Goal: Task Accomplishment & Management: Manage account settings

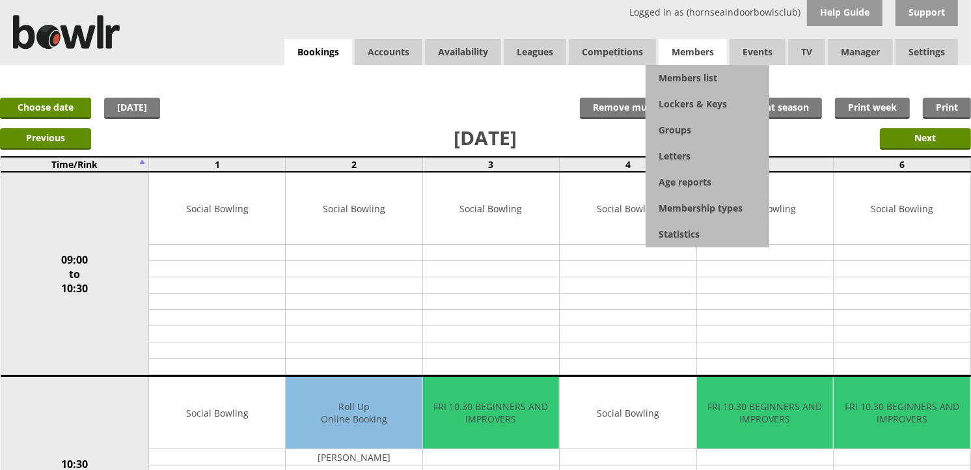
click at [668, 56] on span "Members" at bounding box center [692, 52] width 68 height 26
click at [671, 72] on link "Members list" at bounding box center [707, 78] width 124 height 26
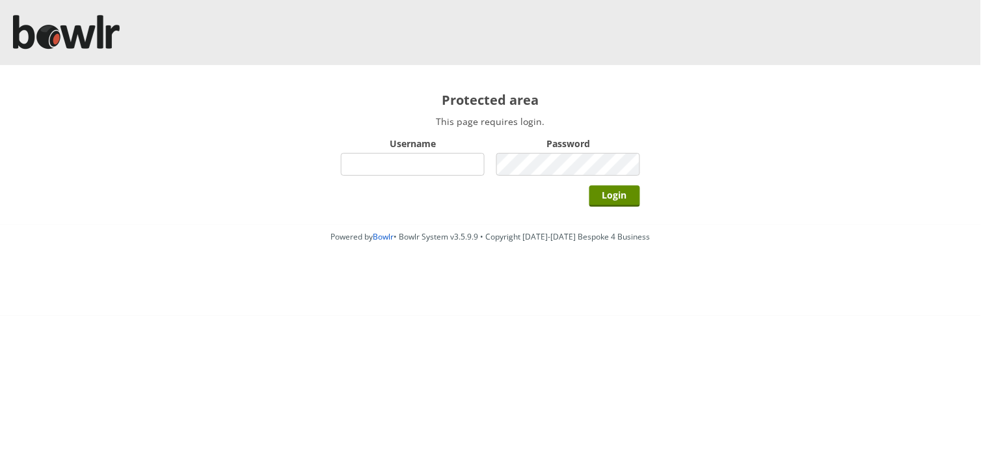
drag, startPoint x: 446, startPoint y: 161, endPoint x: 441, endPoint y: 167, distance: 8.3
click at [446, 160] on input "Username" at bounding box center [413, 164] width 144 height 23
type input "hornseaindoorbowlsclub"
click at [589, 185] on input "Login" at bounding box center [614, 195] width 51 height 21
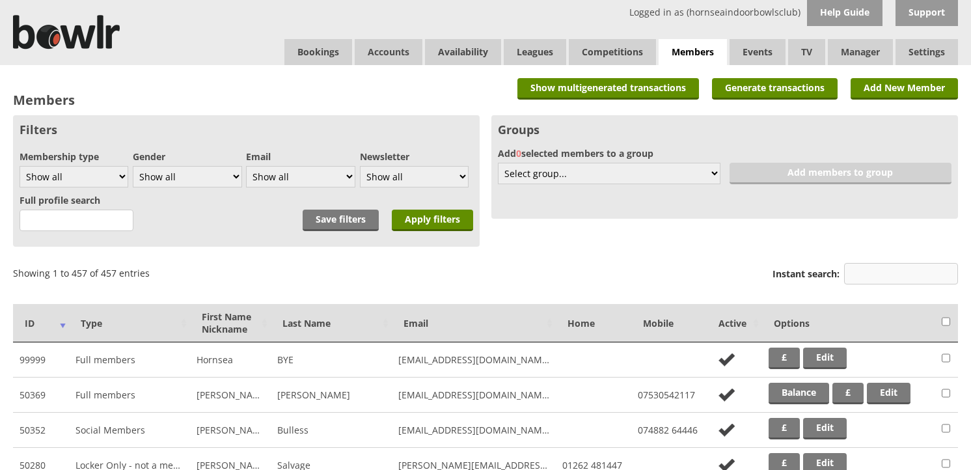
click at [865, 264] on input "Instant search:" at bounding box center [901, 273] width 114 height 21
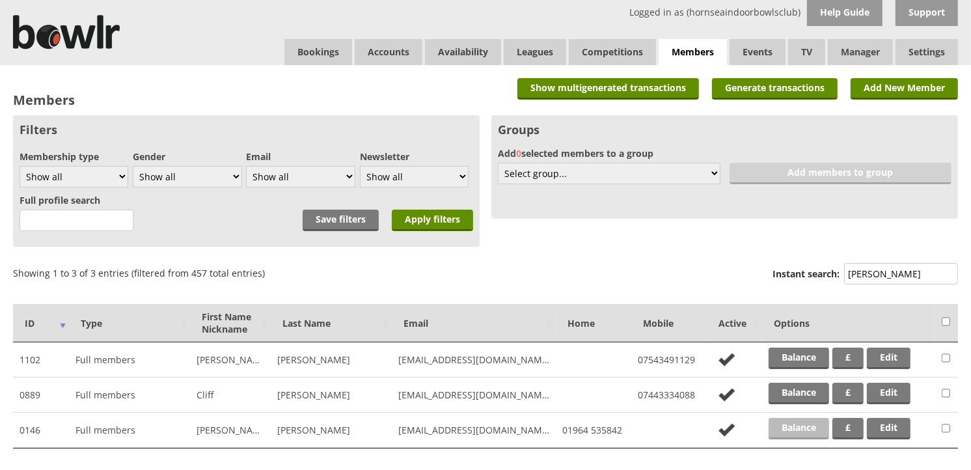
type input "holm"
click at [809, 419] on link "Balance" at bounding box center [798, 428] width 60 height 21
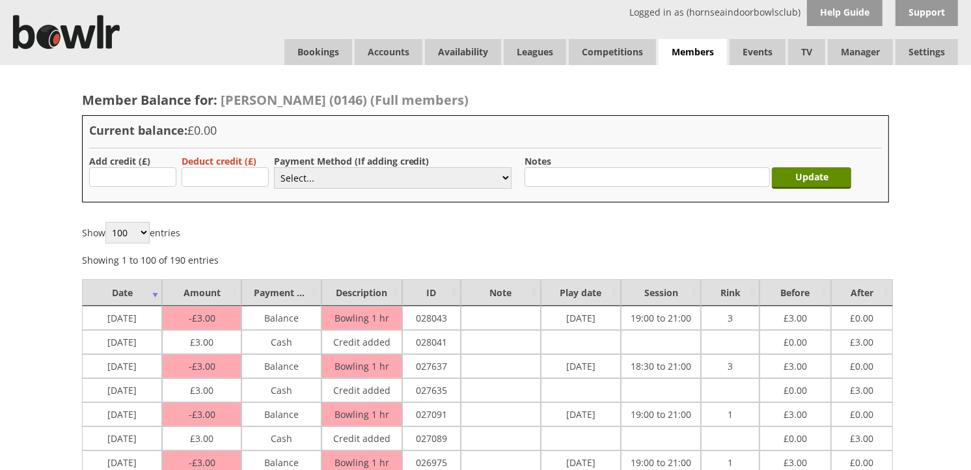
type input "3"
click at [299, 181] on select "Select... Cash Card Cheque Bank Transfer Other Member Card Gift Voucher Balance" at bounding box center [392, 177] width 237 height 21
select select "1"
click at [274, 167] on select "Select... Cash Card Cheque Bank Transfer Other Member Card Gift Voucher Balance" at bounding box center [392, 177] width 237 height 21
click at [818, 178] on input "Update" at bounding box center [810, 177] width 79 height 21
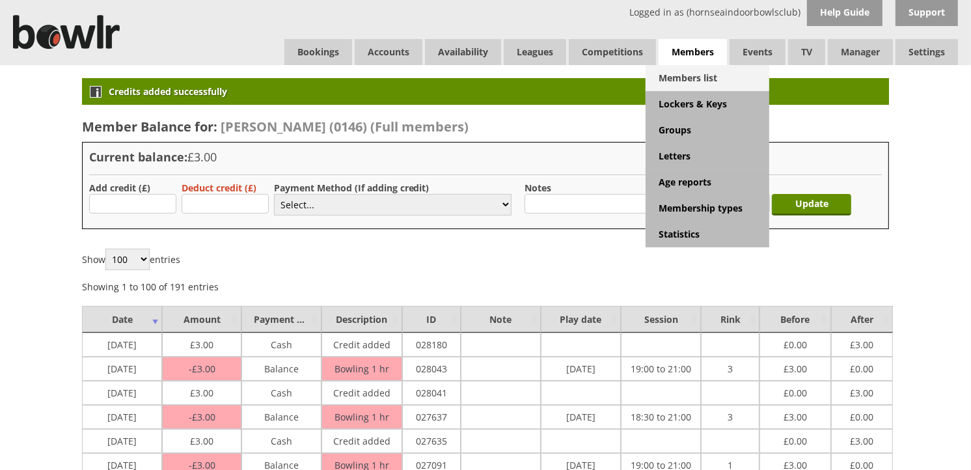
click at [703, 72] on link "Members list" at bounding box center [707, 78] width 124 height 26
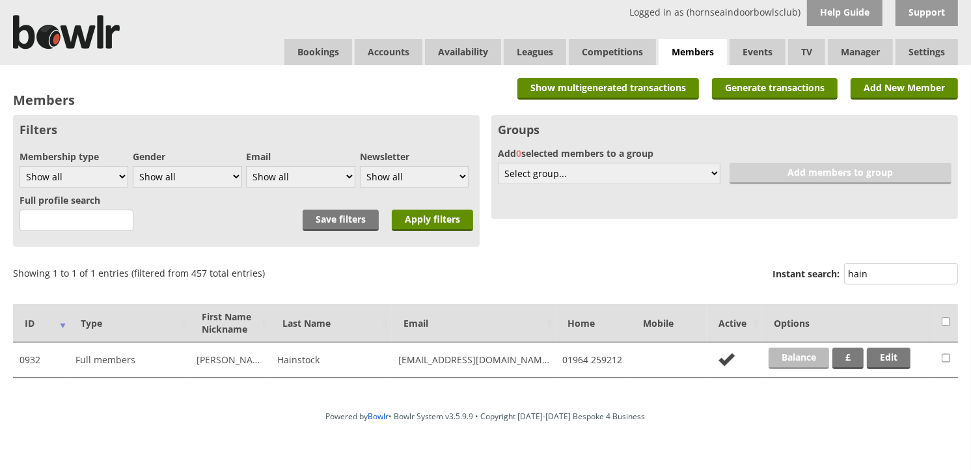
type input "hain"
click at [783, 349] on link "Balance" at bounding box center [798, 357] width 60 height 21
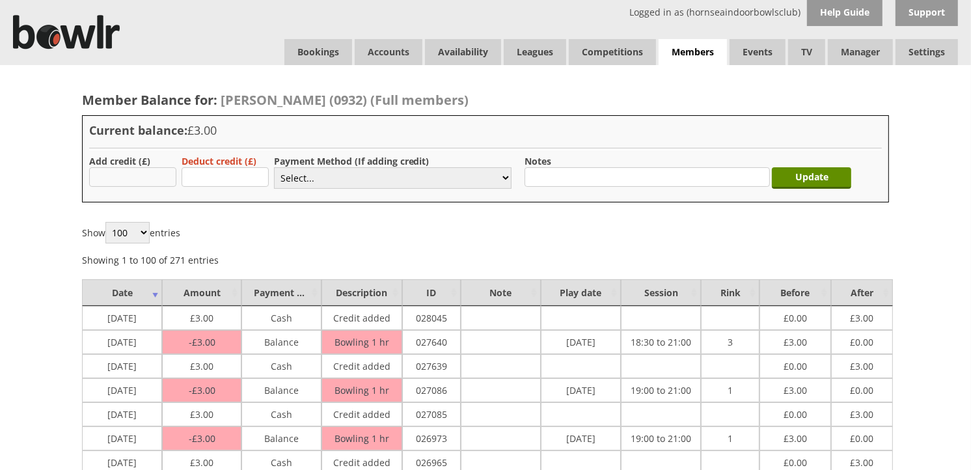
drag, startPoint x: 0, startPoint y: 0, endPoint x: 169, endPoint y: 172, distance: 241.5
click at [169, 172] on input "text" at bounding box center [132, 177] width 87 height 20
type input "3"
click at [295, 176] on select "Select... Cash Card Cheque Bank Transfer Other Member Card Gift Voucher Balance" at bounding box center [392, 177] width 237 height 21
select select "1"
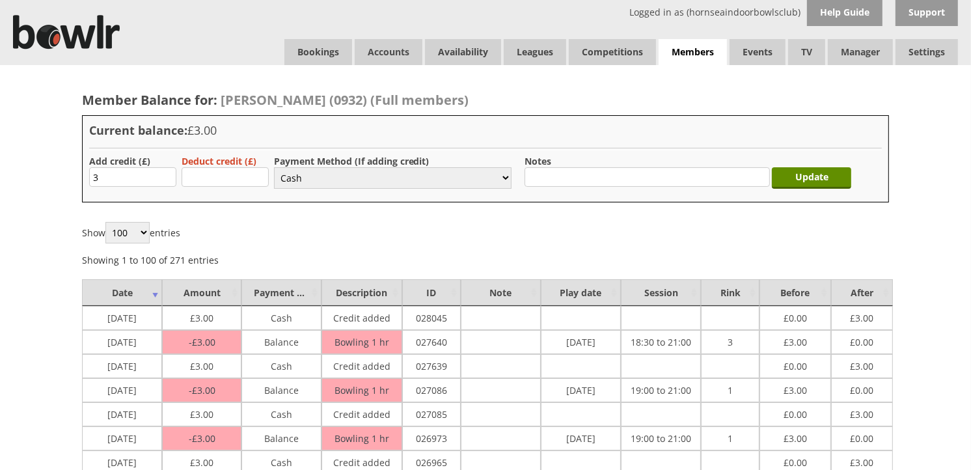
click at [274, 167] on select "Select... Cash Card Cheque Bank Transfer Other Member Card Gift Voucher Balance" at bounding box center [392, 177] width 237 height 21
click at [786, 177] on input "Update" at bounding box center [810, 177] width 79 height 21
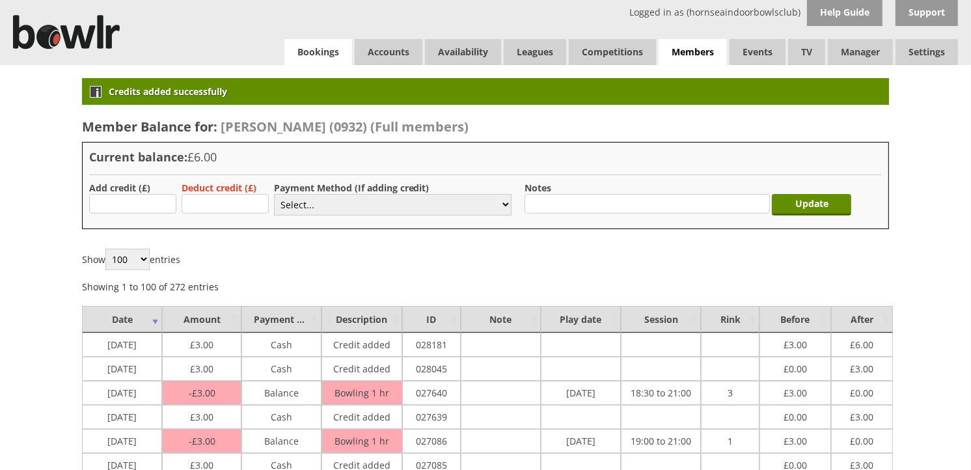
click at [308, 52] on link "Bookings" at bounding box center [318, 52] width 68 height 26
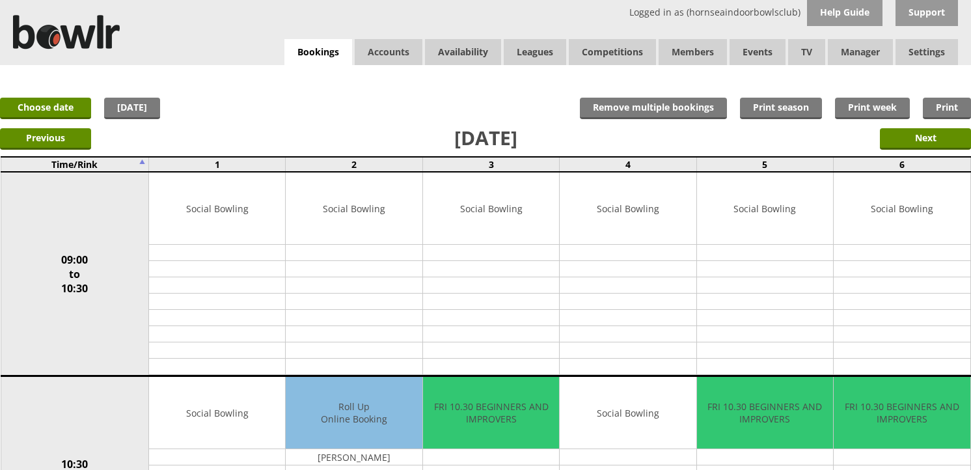
click at [81, 107] on link "Choose date" at bounding box center [45, 108] width 91 height 21
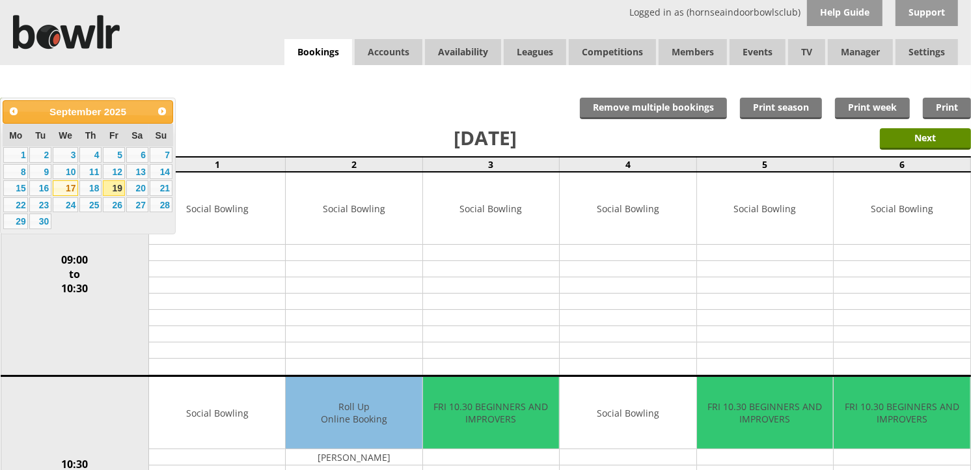
click at [69, 194] on link "17" at bounding box center [65, 188] width 25 height 16
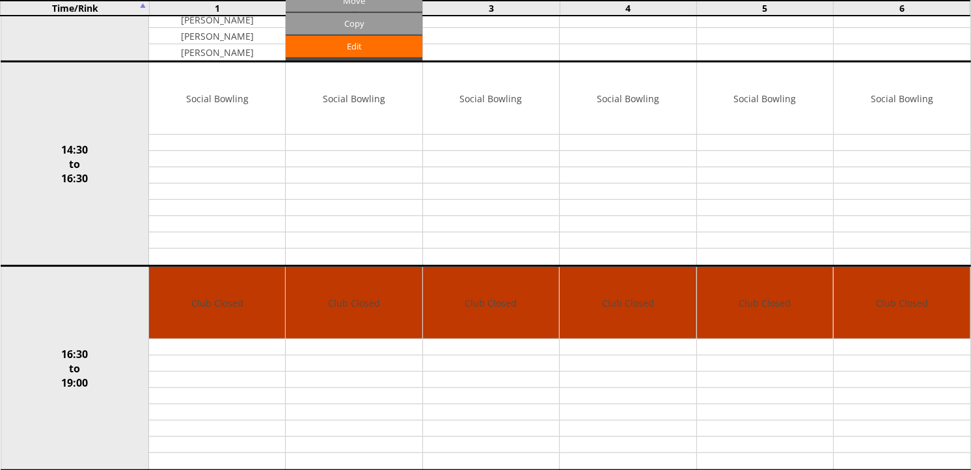
scroll to position [1156, 0]
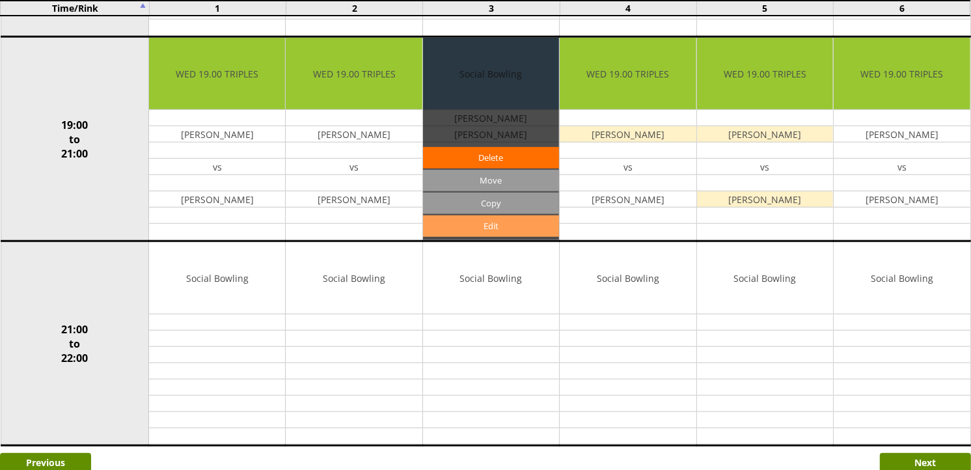
click at [484, 228] on link "Edit" at bounding box center [491, 225] width 136 height 21
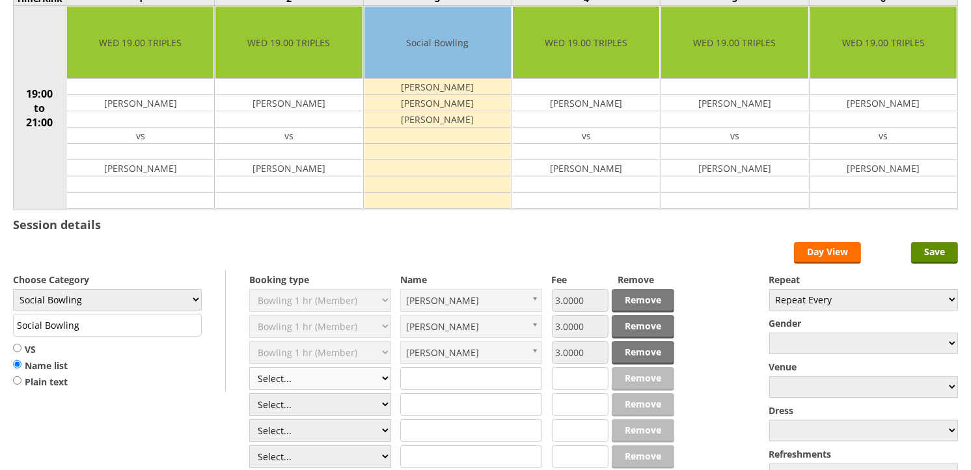
click at [386, 381] on select "Select... Club Competition (Member) Club Competition (Visitor) National (Member…" at bounding box center [320, 378] width 142 height 23
select select "1_54"
click at [249, 368] on select "Select... Club Competition (Member) Club Competition (Visitor) National (Member…" at bounding box center [320, 378] width 142 height 23
type input "3.0000"
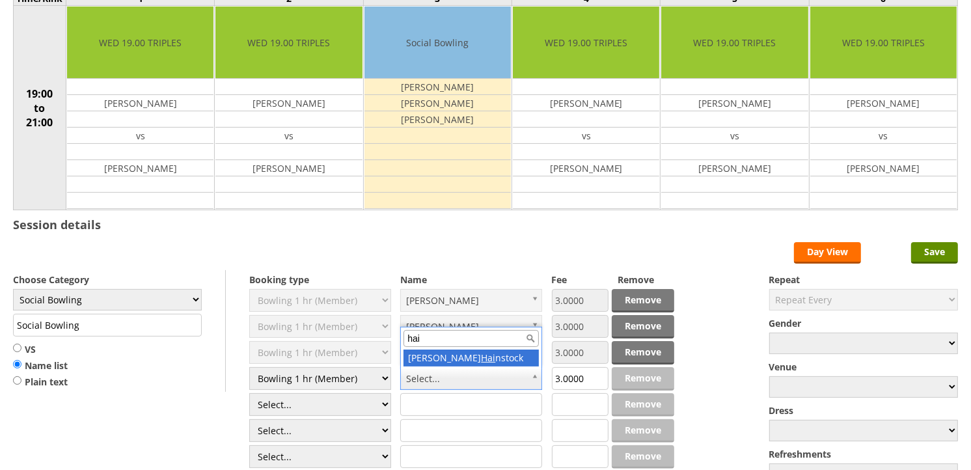
scroll to position [0, 0]
type input "hain"
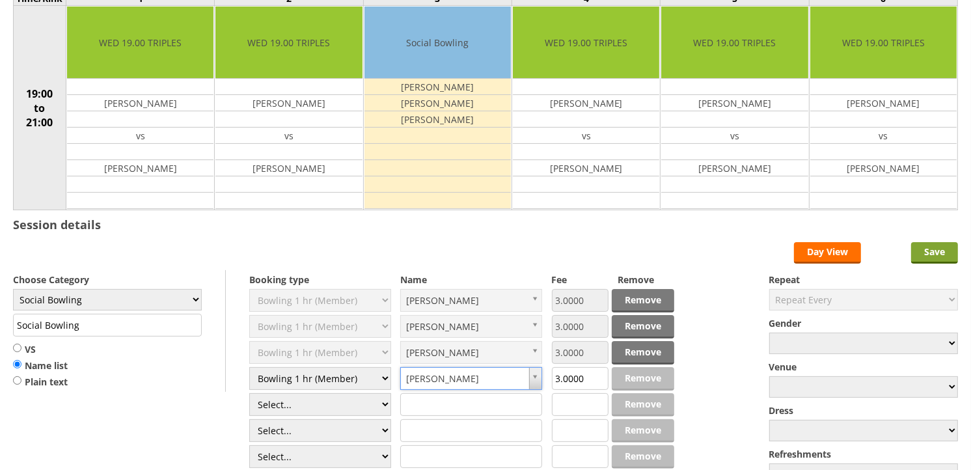
click at [918, 245] on input "Save" at bounding box center [934, 252] width 47 height 21
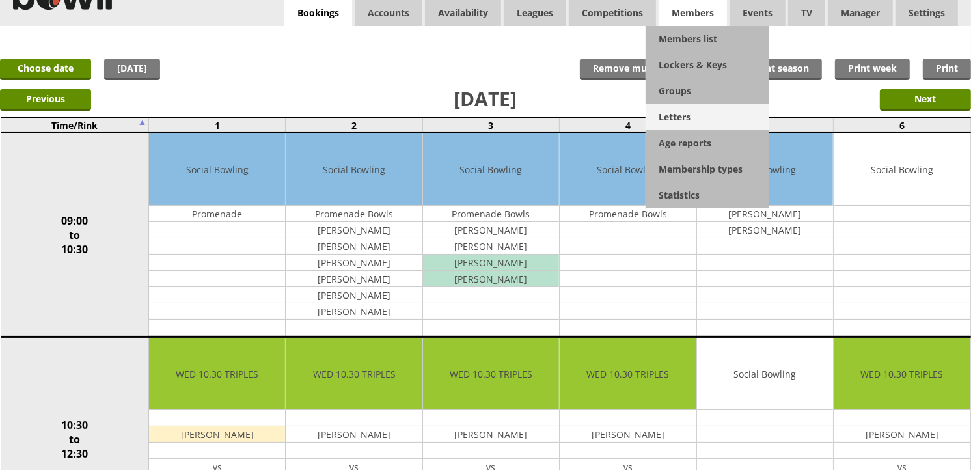
scroll to position [72, 0]
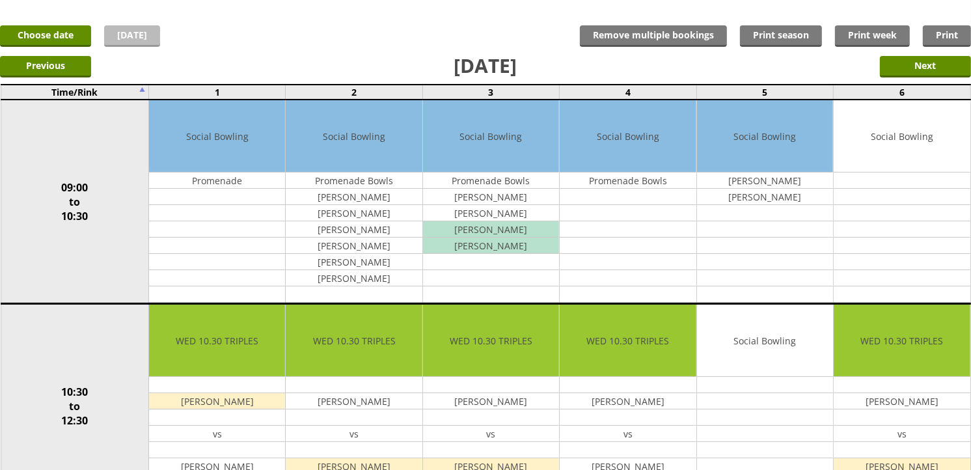
click at [130, 34] on link "[DATE]" at bounding box center [132, 35] width 56 height 21
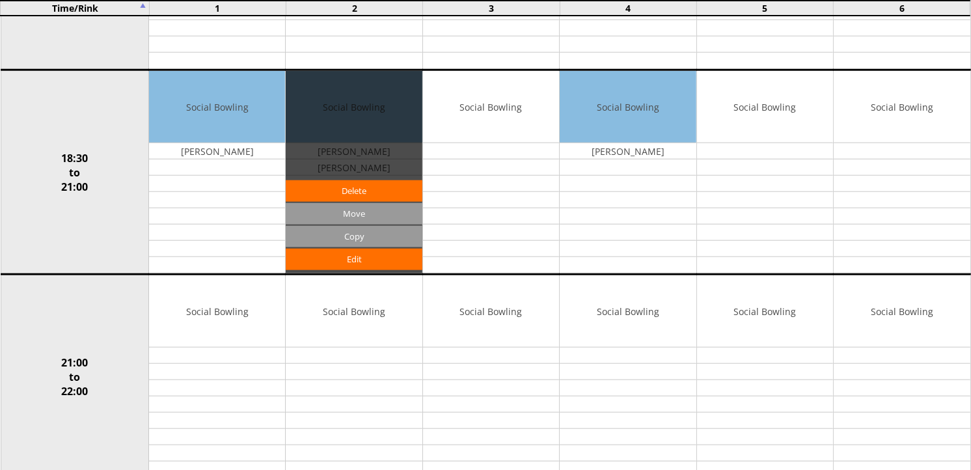
scroll to position [1113, 0]
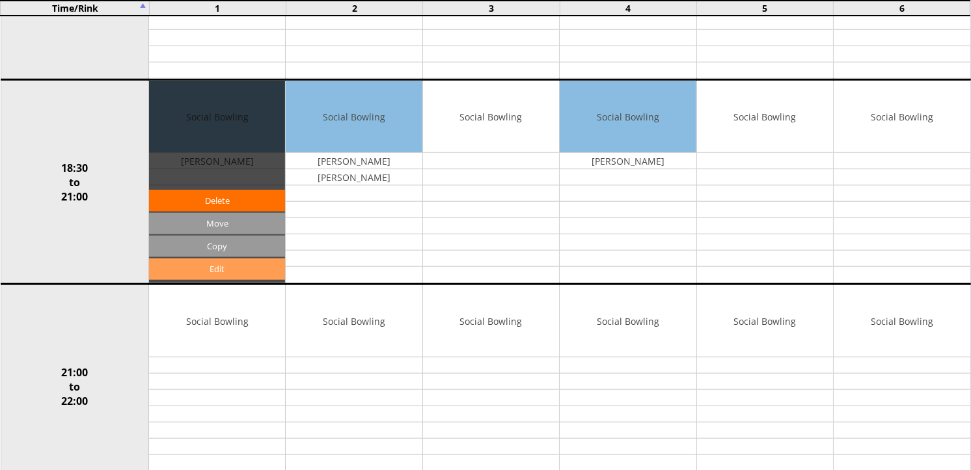
click at [265, 262] on link "Edit" at bounding box center [217, 268] width 136 height 21
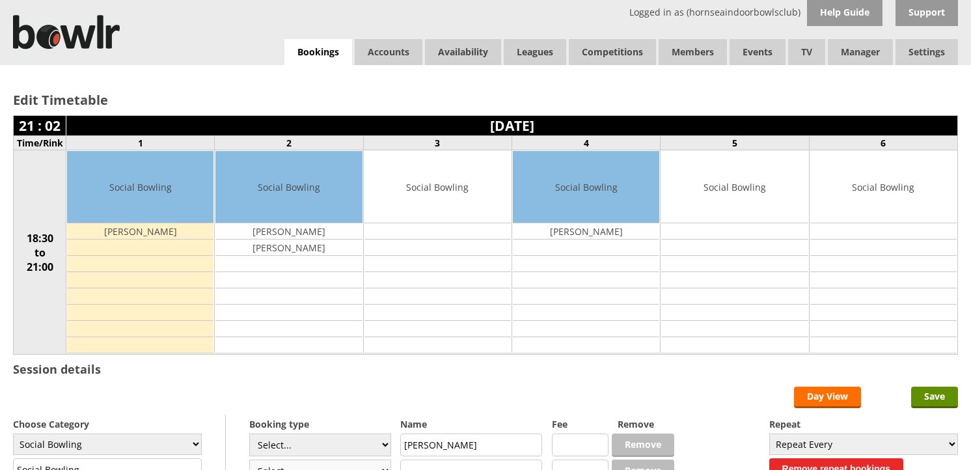
click at [334, 459] on select "Select... Club Competition (Member) Club Competition (Visitor) National (Member…" at bounding box center [320, 470] width 142 height 23
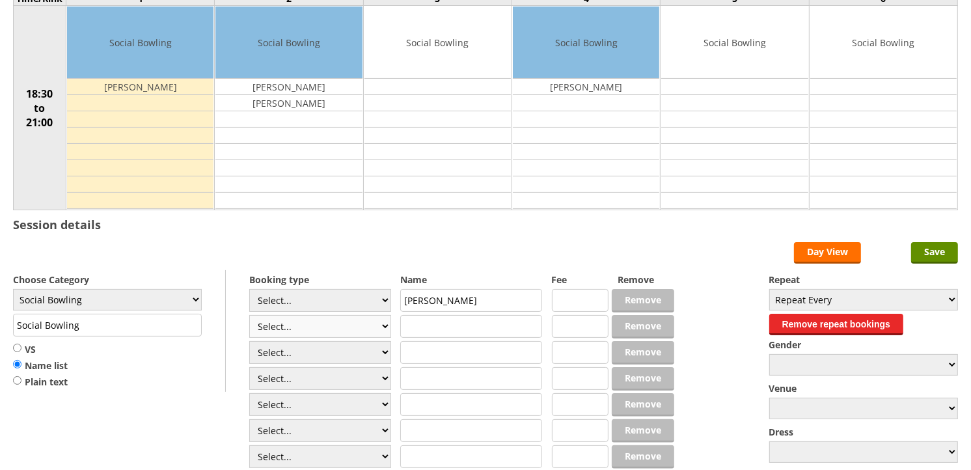
scroll to position [144, 0]
select select "1_54"
click at [249, 315] on select "Select... Club Competition (Member) Club Competition (Visitor) National (Member…" at bounding box center [320, 326] width 142 height 23
type input "3.0000"
click at [316, 345] on select "Select... Club Competition (Member) Club Competition (Visitor) National (Member…" at bounding box center [320, 352] width 142 height 23
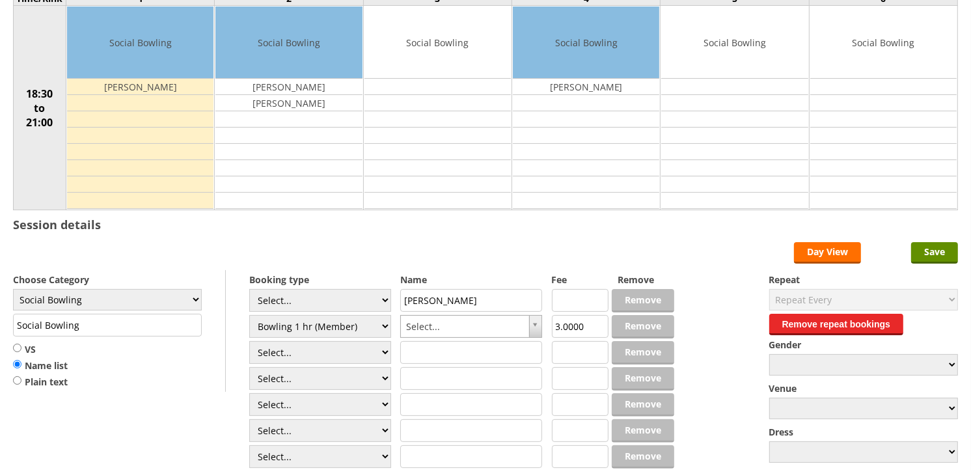
select select "1_54"
click at [249, 341] on select "Select... Club Competition (Member) Club Competition (Visitor) National (Member…" at bounding box center [320, 352] width 142 height 23
type input "3.0000"
click at [315, 374] on select "Select... Club Competition (Member) Club Competition (Visitor) National (Member…" at bounding box center [320, 378] width 142 height 23
select select "1_54"
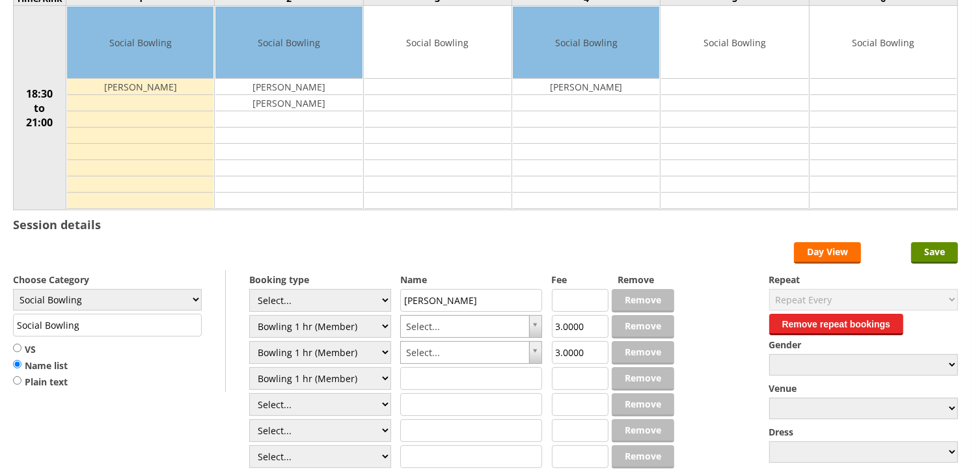
click at [249, 368] on select "Select... Club Competition (Member) Club Competition (Visitor) National (Member…" at bounding box center [320, 378] width 142 height 23
type input "3.0000"
drag, startPoint x: 306, startPoint y: 406, endPoint x: 304, endPoint y: 399, distance: 6.8
click at [306, 406] on select "Select... Club Competition (Member) Club Competition (Visitor) National (Member…" at bounding box center [320, 404] width 142 height 23
select select "1_54"
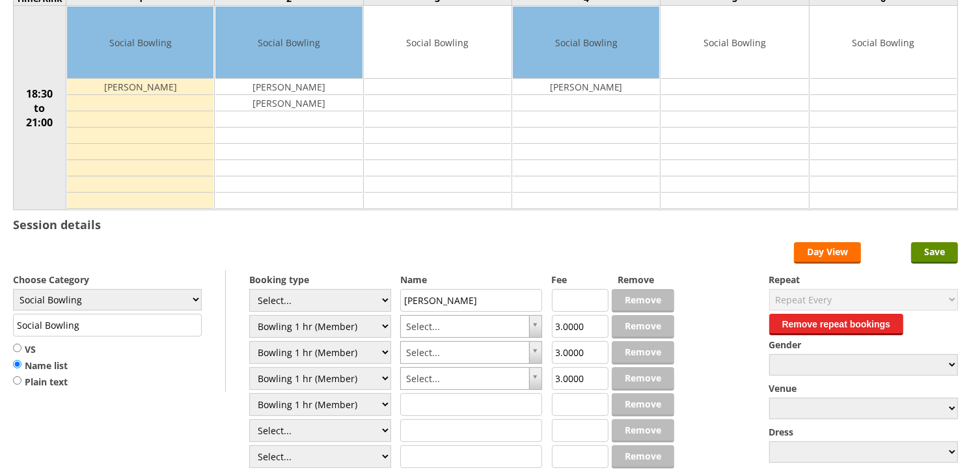
click at [249, 394] on select "Select... Club Competition (Member) Club Competition (Visitor) National (Member…" at bounding box center [320, 404] width 142 height 23
type input "3.0000"
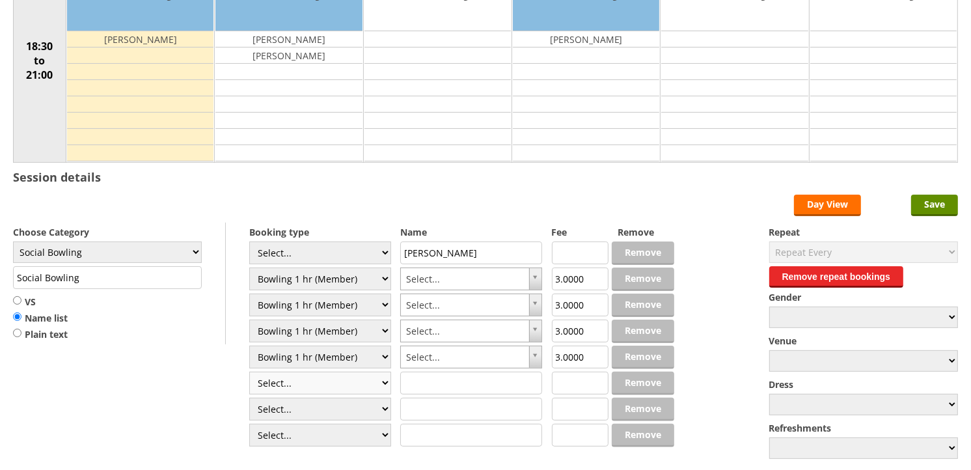
scroll to position [217, 0]
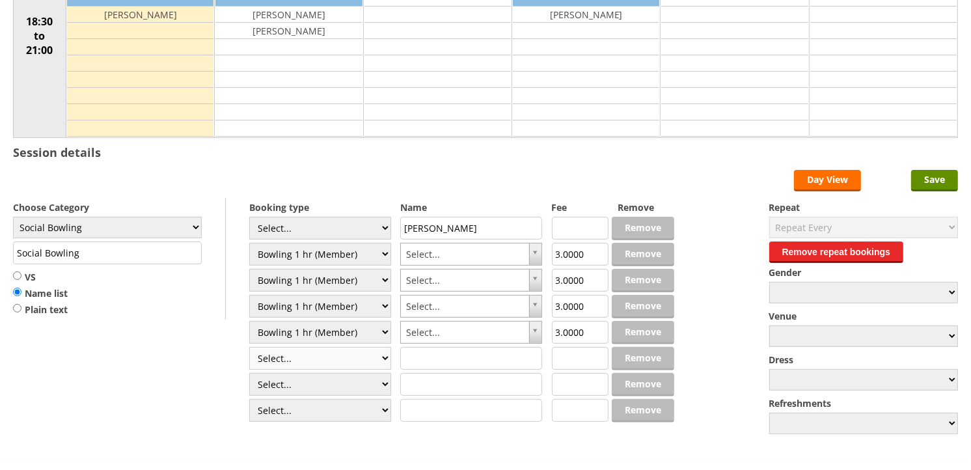
click at [323, 355] on select "Select... Club Competition (Member) Club Competition (Visitor) National (Member…" at bounding box center [320, 358] width 142 height 23
select select "1_54"
click at [249, 347] on select "Select... Club Competition (Member) Club Competition (Visitor) National (Member…" at bounding box center [320, 358] width 142 height 23
type input "3.0000"
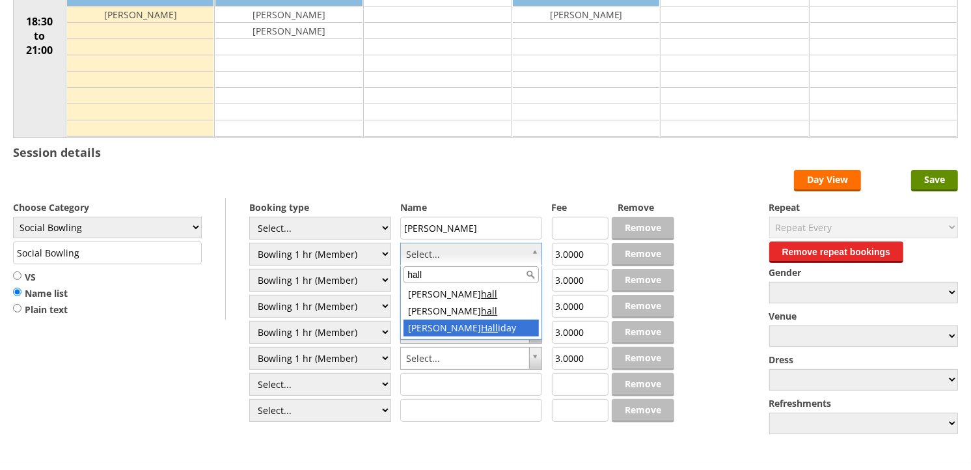
type input "hall"
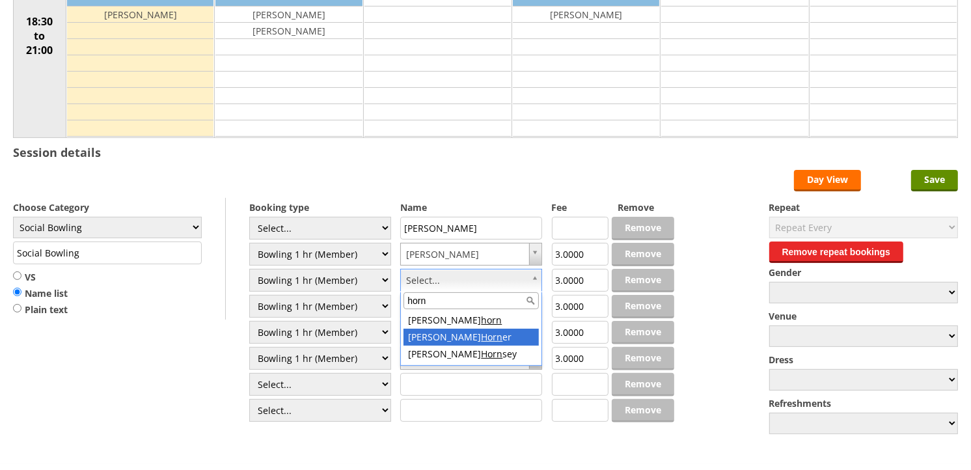
type input "horn"
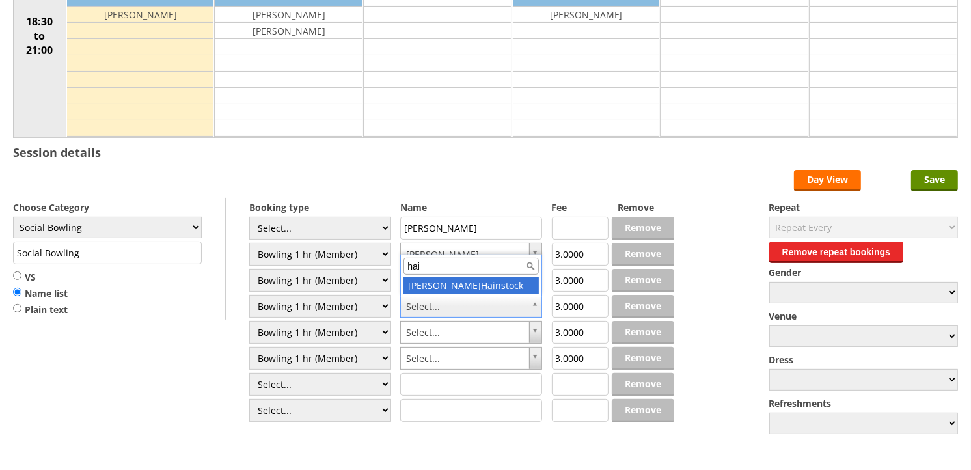
type input "hain"
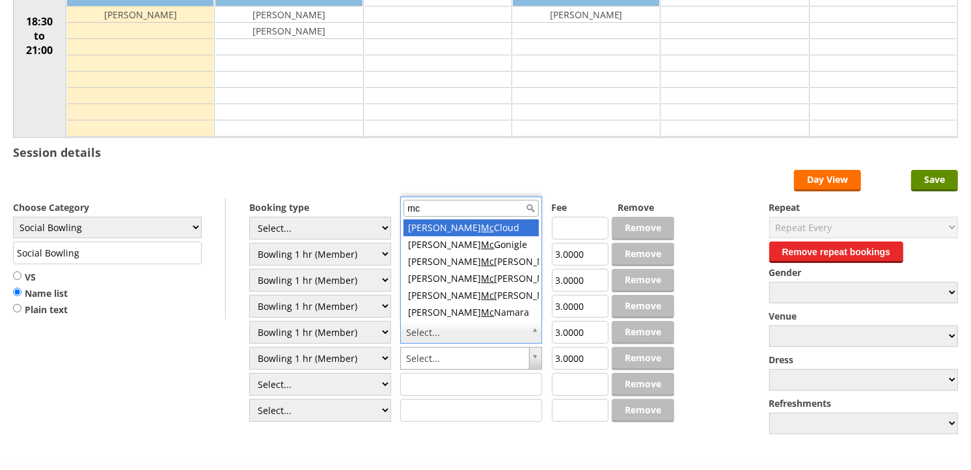
type input "mcp"
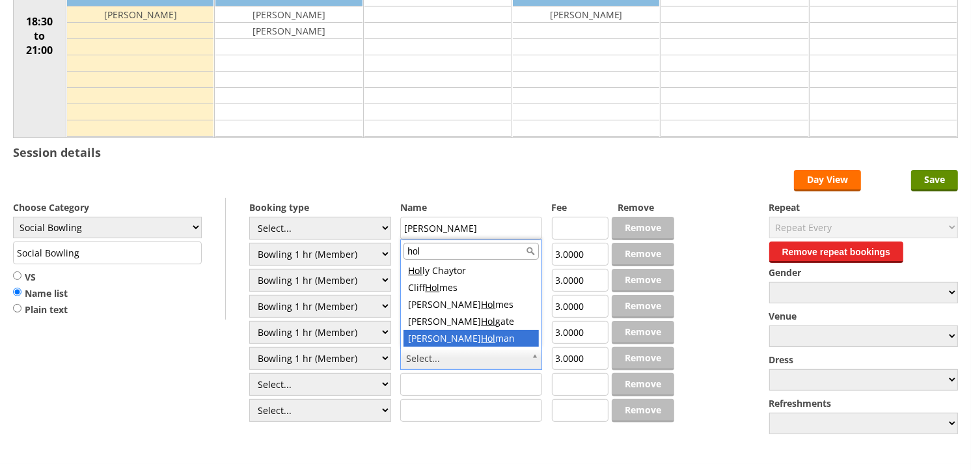
scroll to position [0, 0]
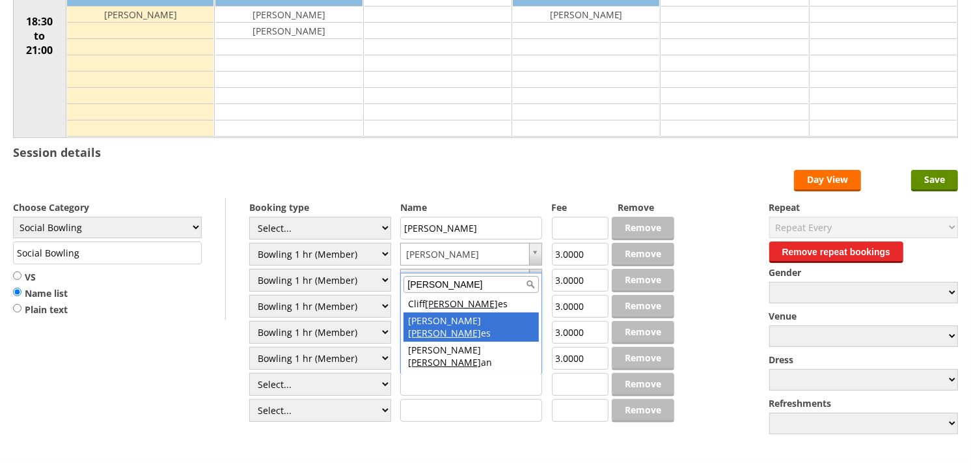
type input "holm"
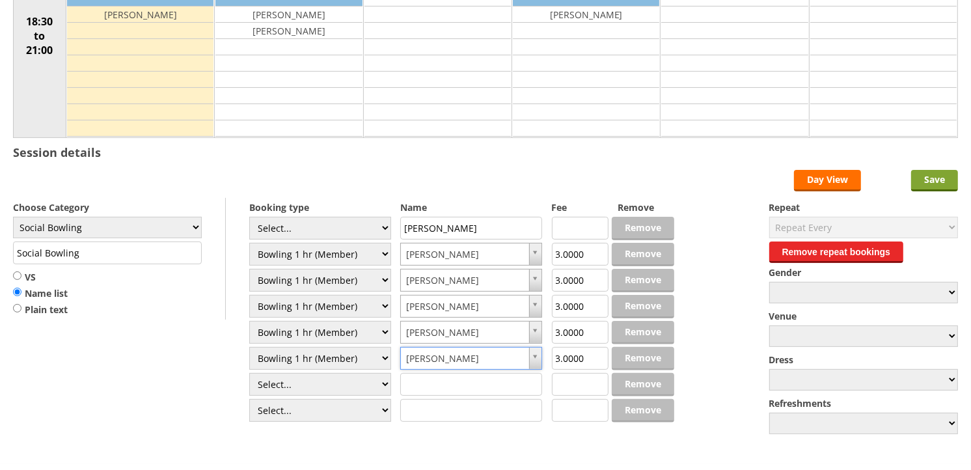
click at [920, 187] on input "Save" at bounding box center [934, 180] width 47 height 21
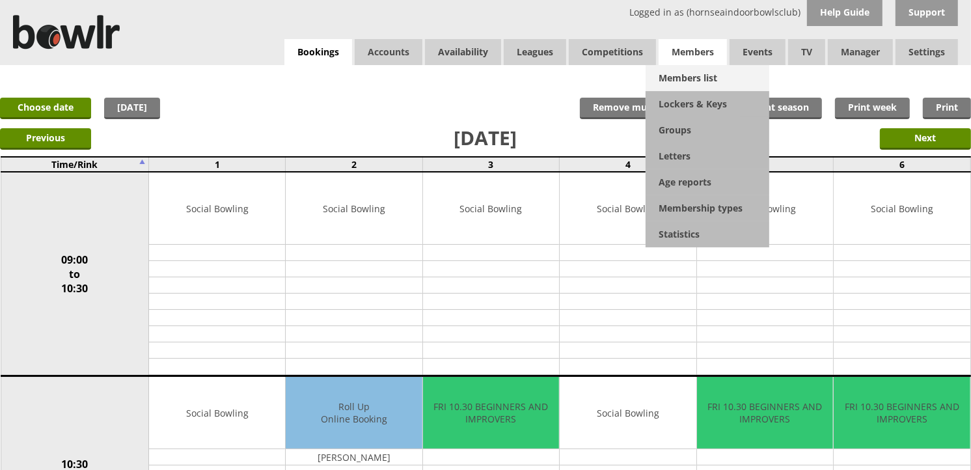
click at [711, 67] on link "Members list" at bounding box center [707, 78] width 124 height 26
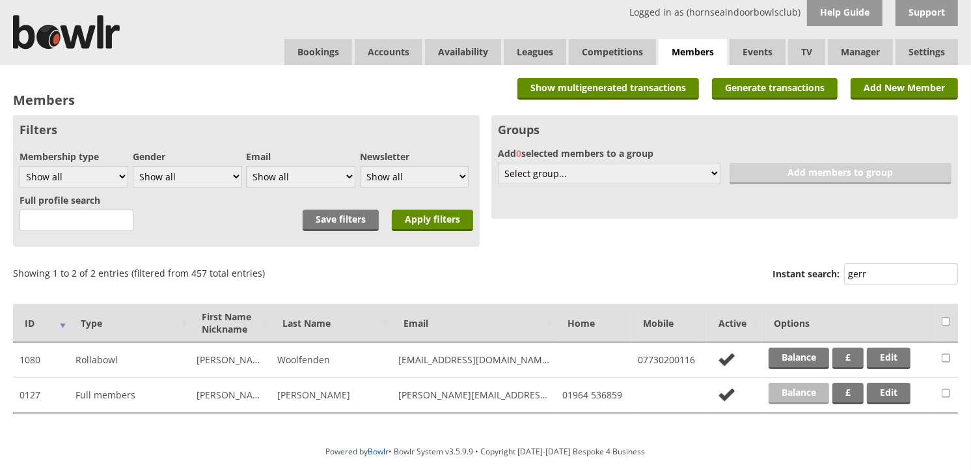
type input "gerr"
click at [784, 386] on link "Balance" at bounding box center [798, 392] width 60 height 21
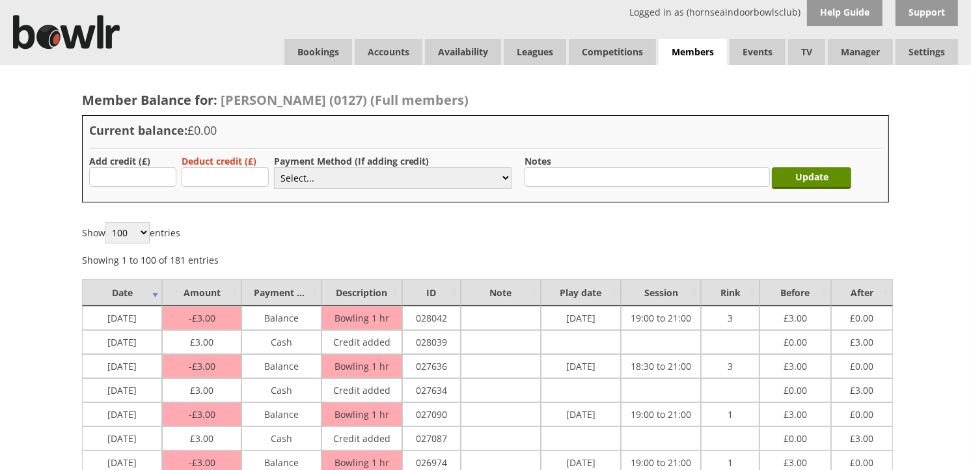
type input "3"
click at [301, 179] on select "Select... Cash Card Cheque Bank Transfer Other Member Card Gift Voucher Balance" at bounding box center [392, 177] width 237 height 21
select select "1"
click at [274, 167] on select "Select... Cash Card Cheque Bank Transfer Other Member Card Gift Voucher Balance" at bounding box center [392, 177] width 237 height 21
click at [798, 173] on input "Update" at bounding box center [810, 177] width 79 height 21
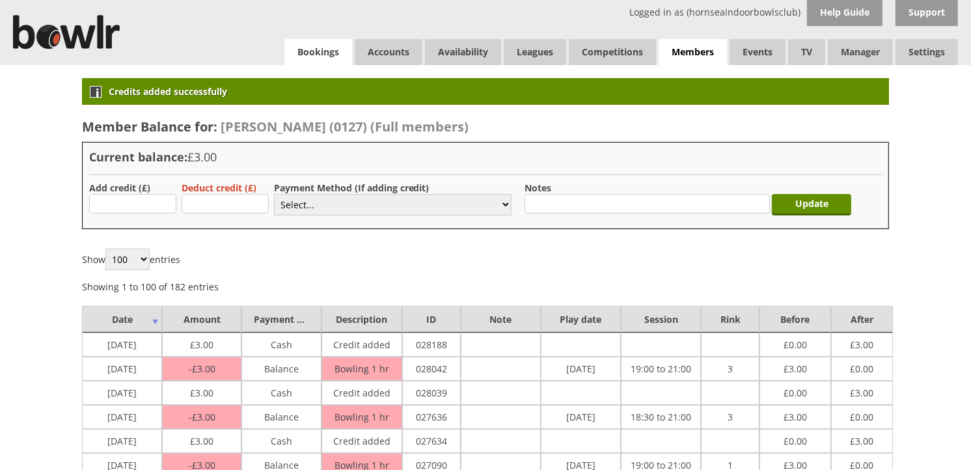
click at [339, 62] on link "Bookings" at bounding box center [318, 52] width 68 height 26
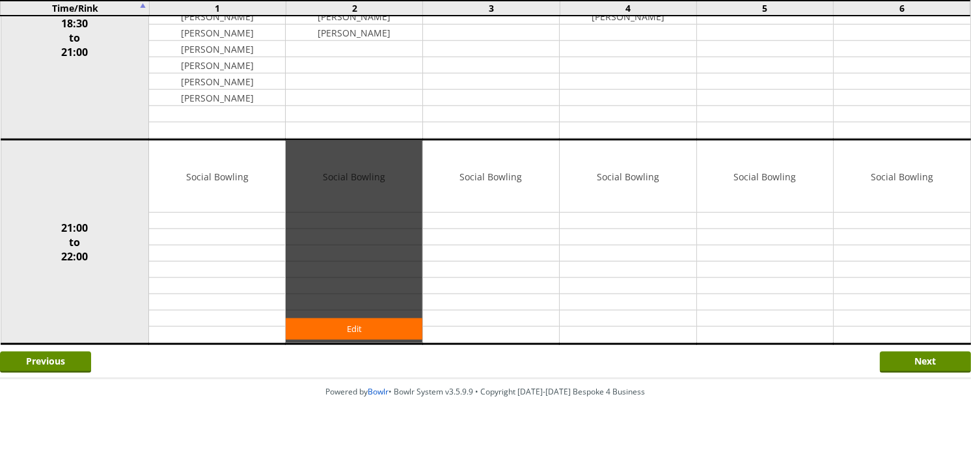
scroll to position [1257, 0]
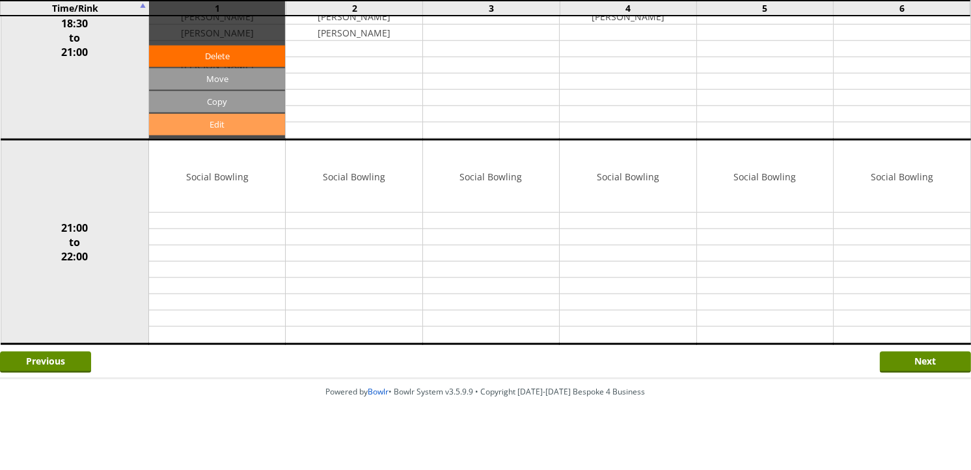
click at [255, 121] on link "Edit" at bounding box center [217, 124] width 136 height 21
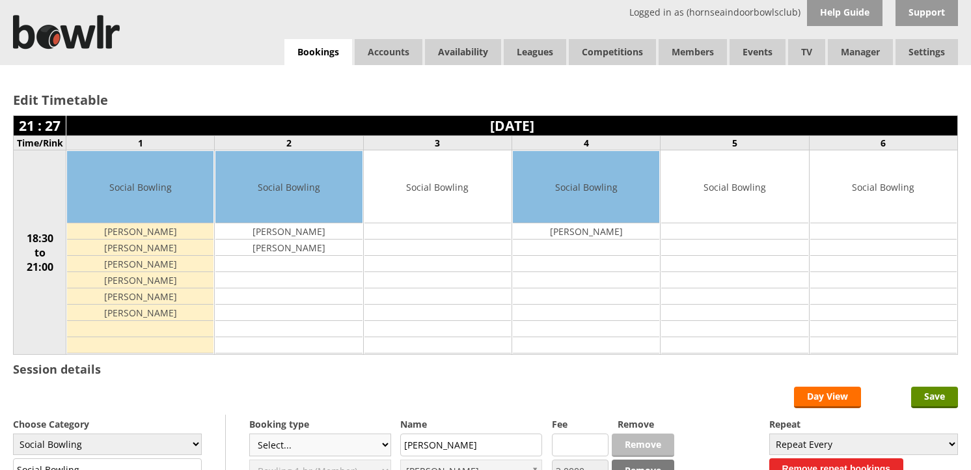
click at [270, 433] on select "Select... Club Competition (Member) Club Competition (Visitor) National (Member…" at bounding box center [320, 444] width 142 height 23
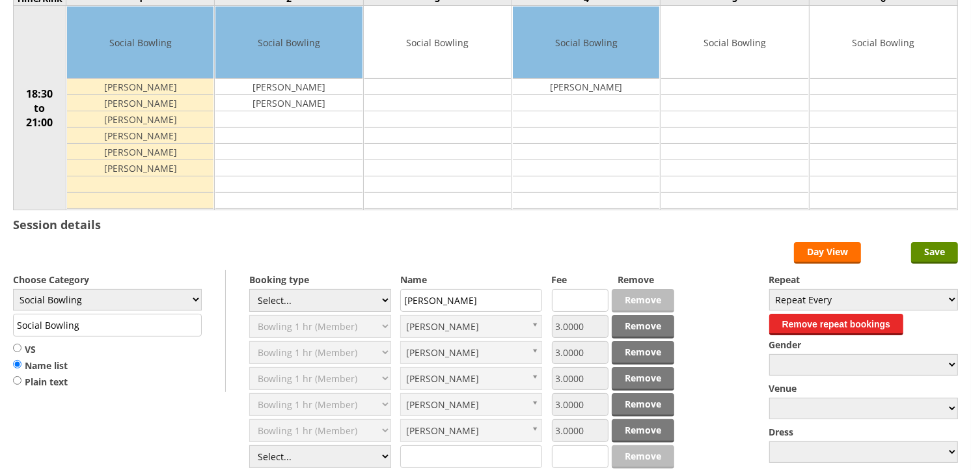
select select "1_54"
click at [249, 289] on select "Select... Club Competition (Member) Club Competition (Visitor) National (Member…" at bounding box center [320, 300] width 142 height 23
type input "3.0000"
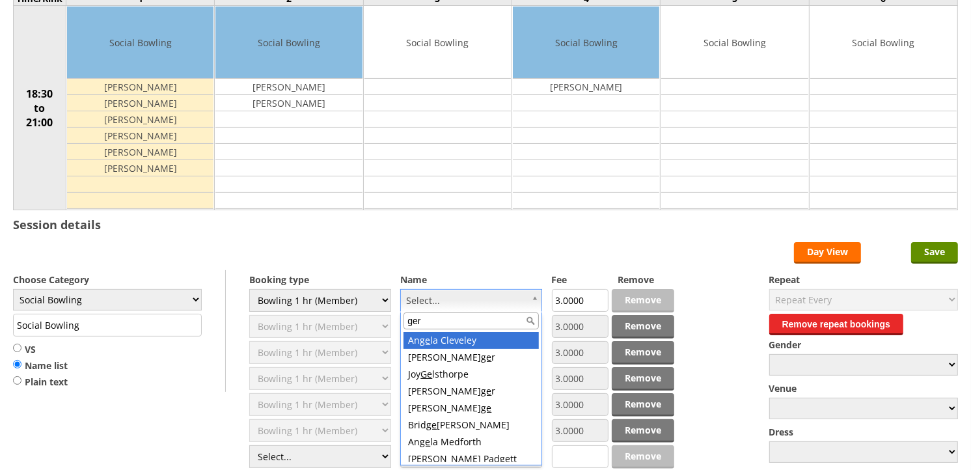
type input "gerr"
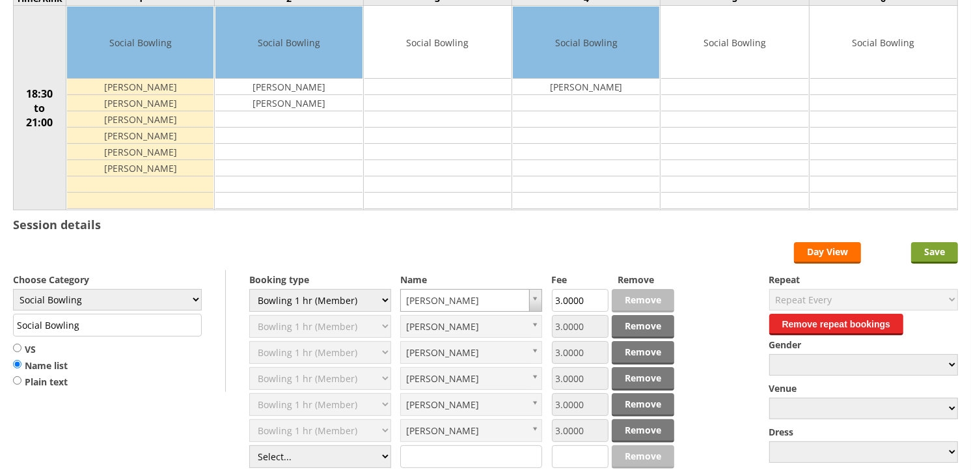
click at [924, 258] on input "Save" at bounding box center [934, 252] width 47 height 21
